Goal: Information Seeking & Learning: Learn about a topic

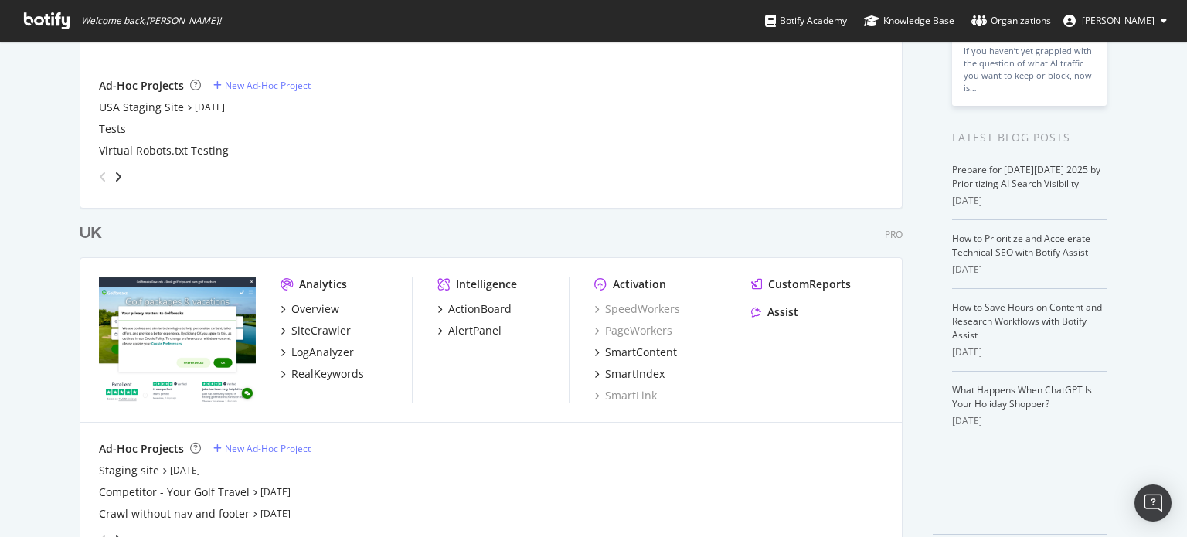
scroll to position [258, 0]
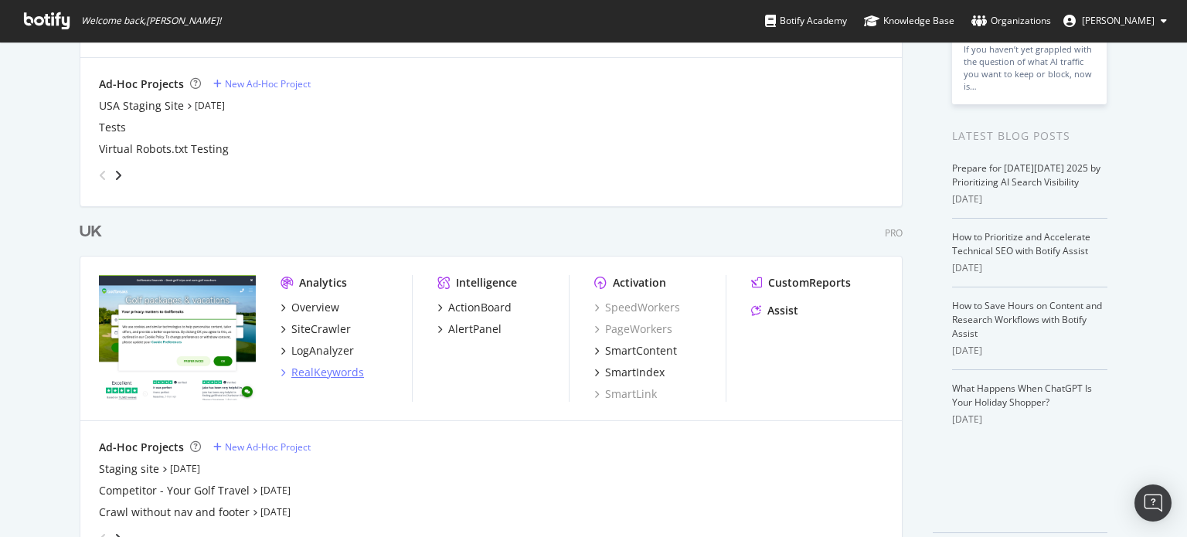
click at [301, 365] on div "RealKeywords" at bounding box center [327, 372] width 73 height 15
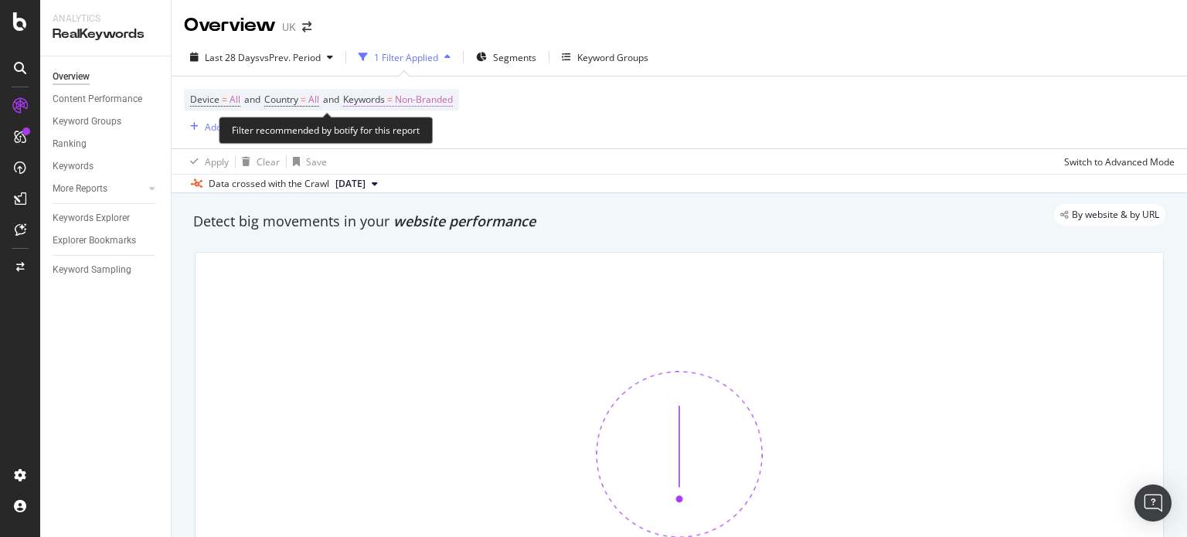
click at [437, 101] on span "Non-Branded" at bounding box center [424, 100] width 58 height 22
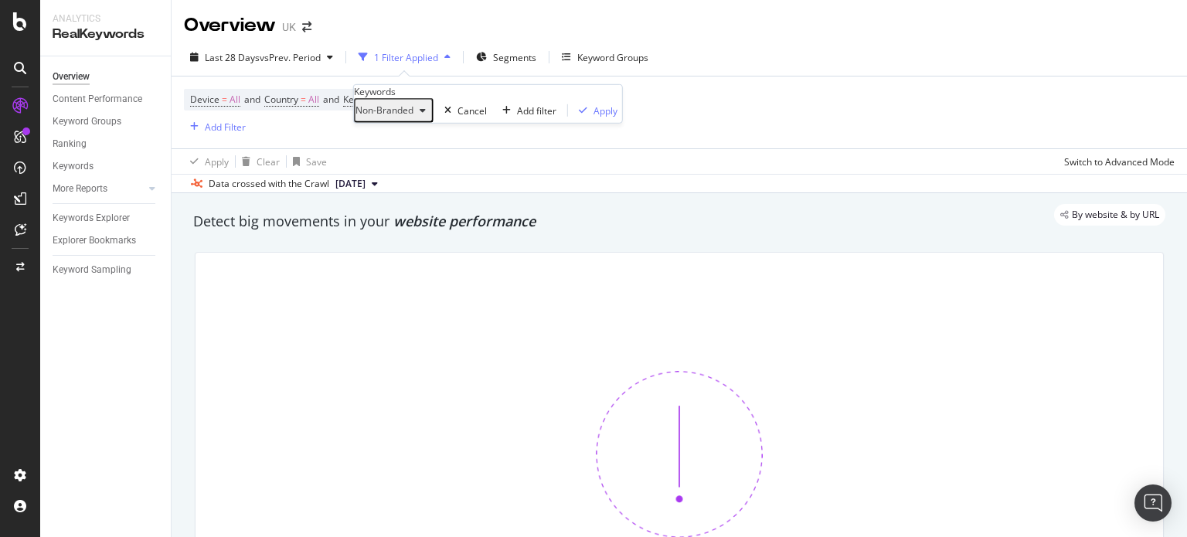
click at [413, 117] on span "Non-Branded" at bounding box center [384, 110] width 58 height 13
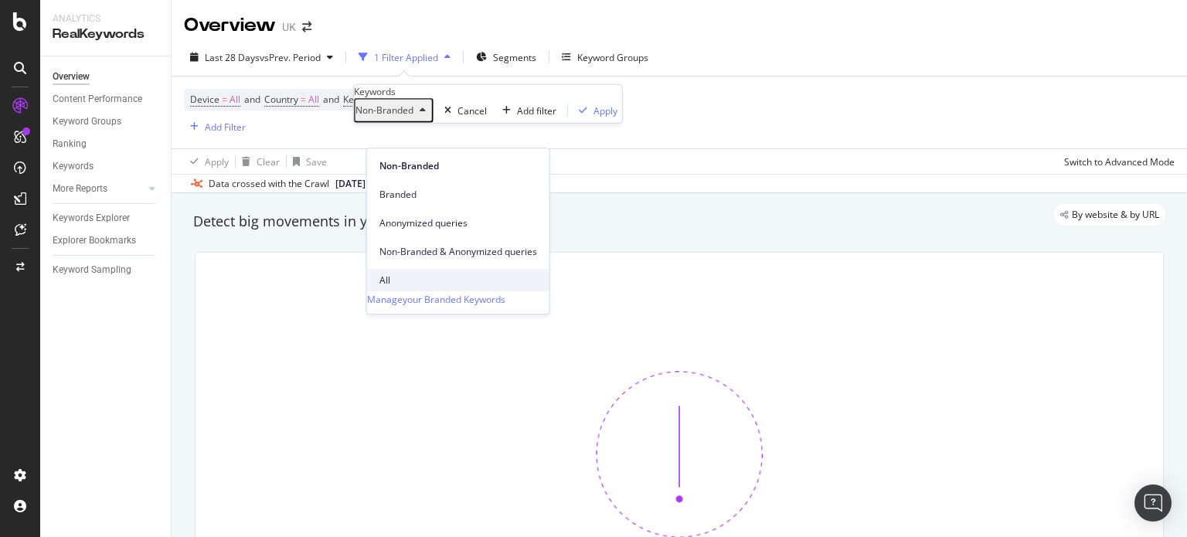
click at [395, 274] on span "All" at bounding box center [458, 281] width 158 height 14
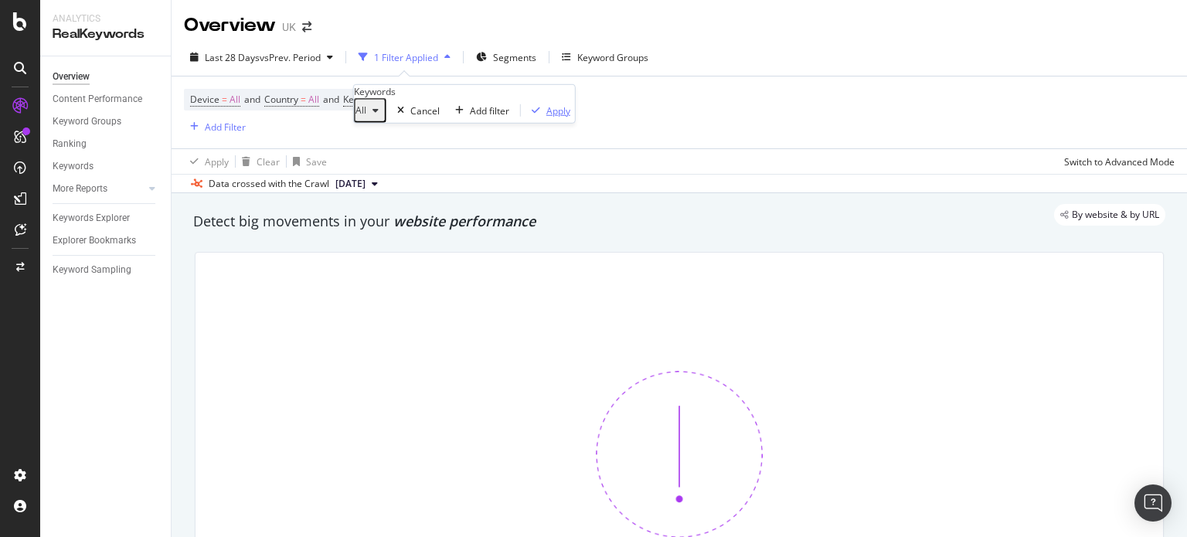
click at [546, 117] on div "Apply" at bounding box center [558, 110] width 24 height 13
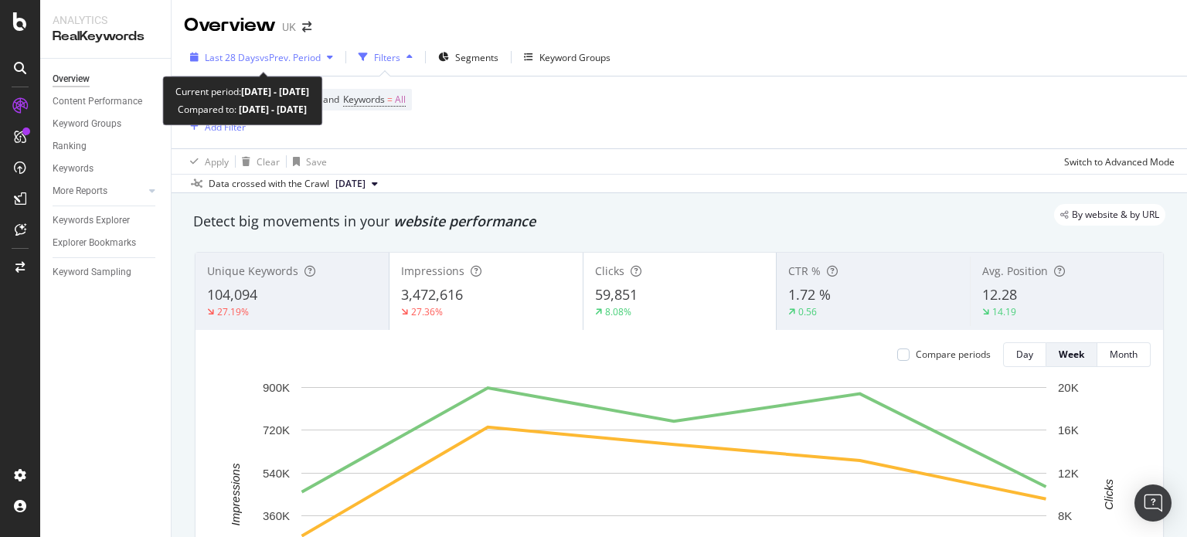
click at [269, 54] on span "vs Prev. Period" at bounding box center [290, 57] width 61 height 13
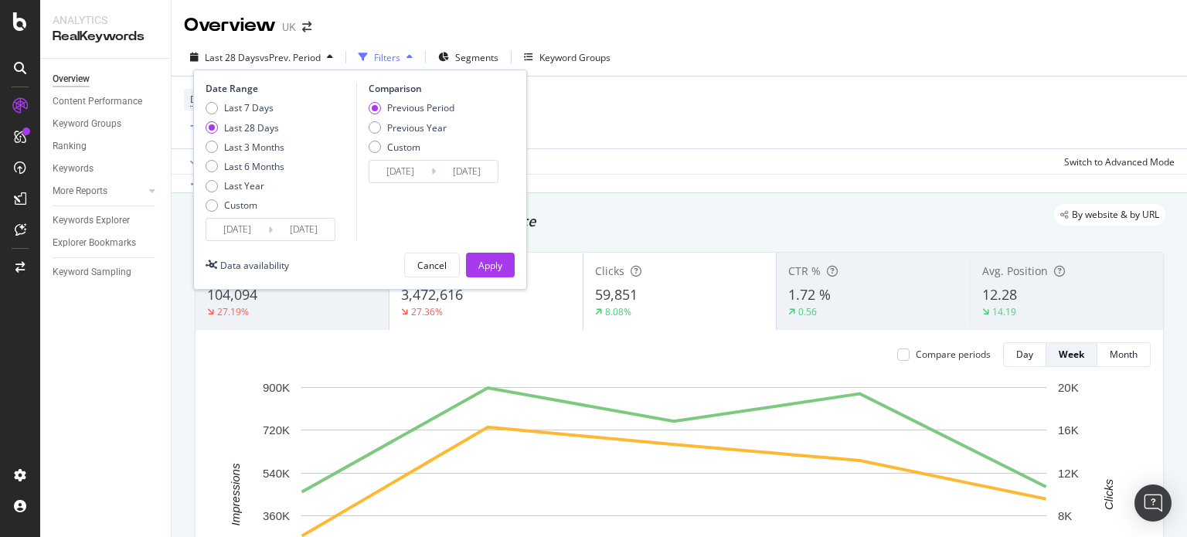
click at [247, 224] on input "2025/09/05" at bounding box center [237, 230] width 62 height 22
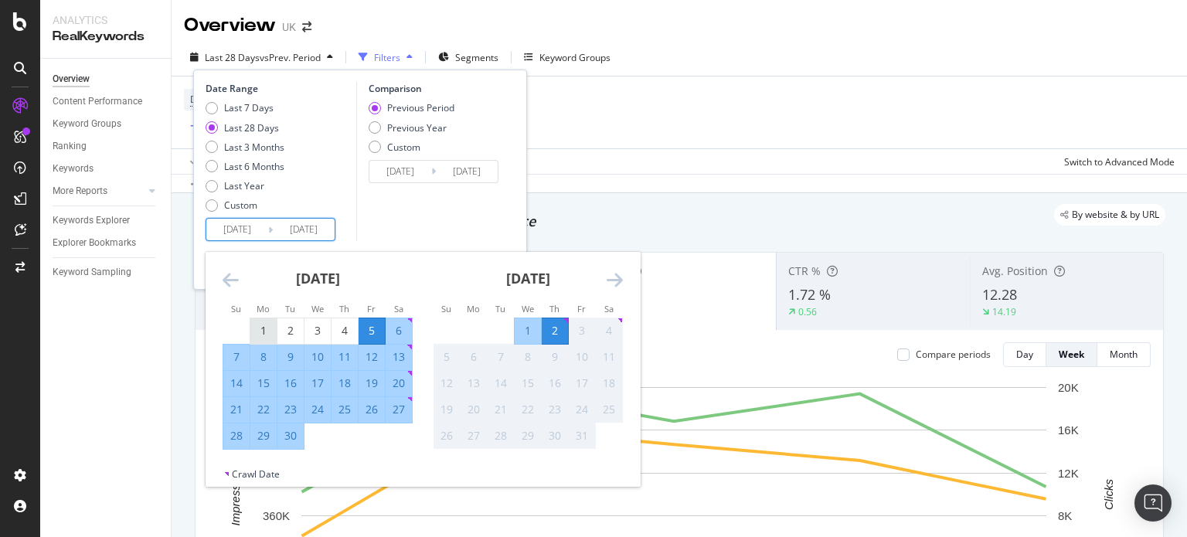
click at [270, 333] on div "1" at bounding box center [263, 330] width 26 height 15
type input "[DATE]"
type input "2025/07/31"
type input "2025/08/31"
click at [294, 441] on div "30" at bounding box center [290, 435] width 26 height 15
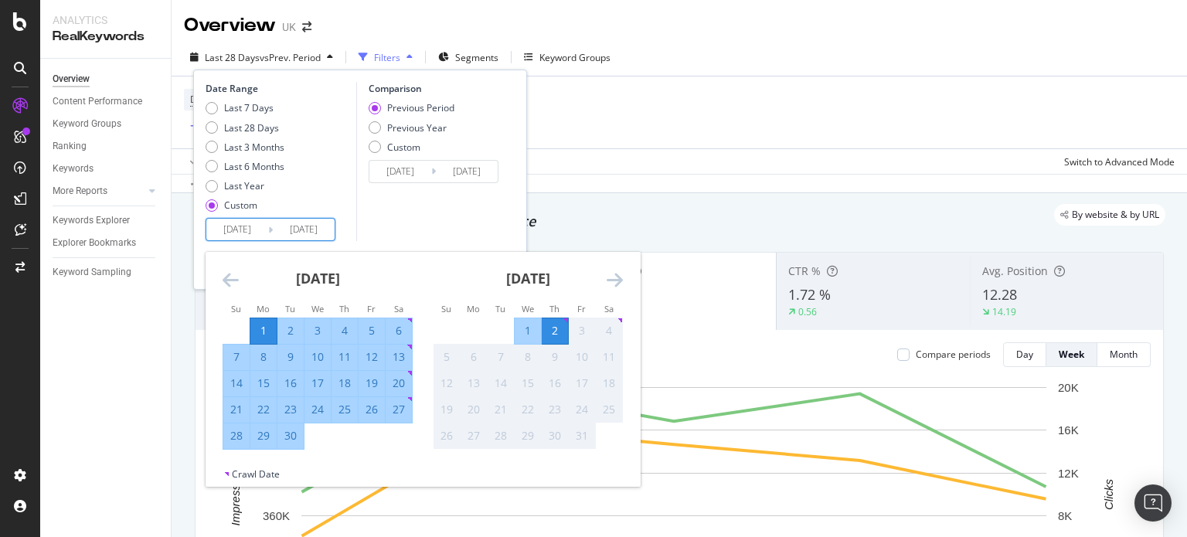
type input "[DATE]"
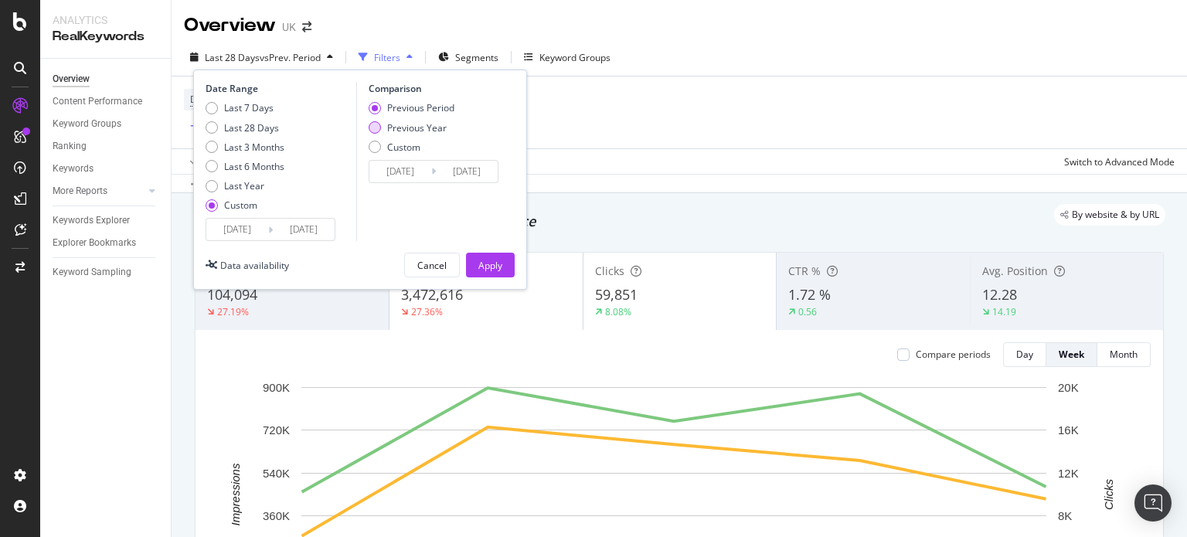
click at [437, 124] on div "Previous Year" at bounding box center [417, 127] width 60 height 13
type input "2024/09/02"
type input "2024/10/01"
click at [408, 162] on input "2024/09/02" at bounding box center [400, 172] width 62 height 22
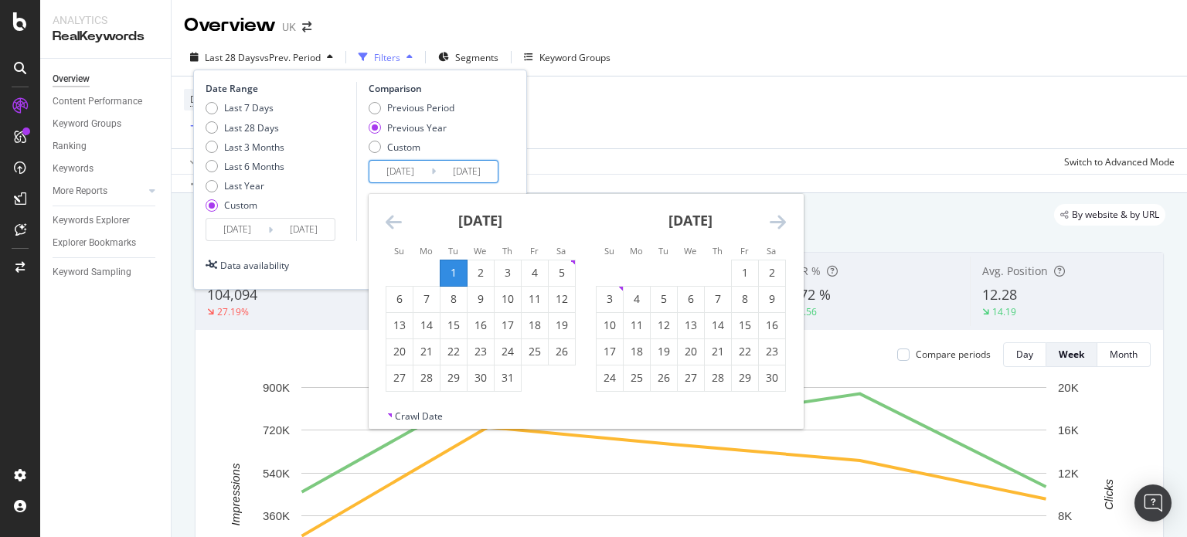
click at [391, 209] on div "October 2024" at bounding box center [481, 227] width 190 height 66
click at [388, 223] on icon "Move backward to switch to the previous month." at bounding box center [394, 222] width 16 height 19
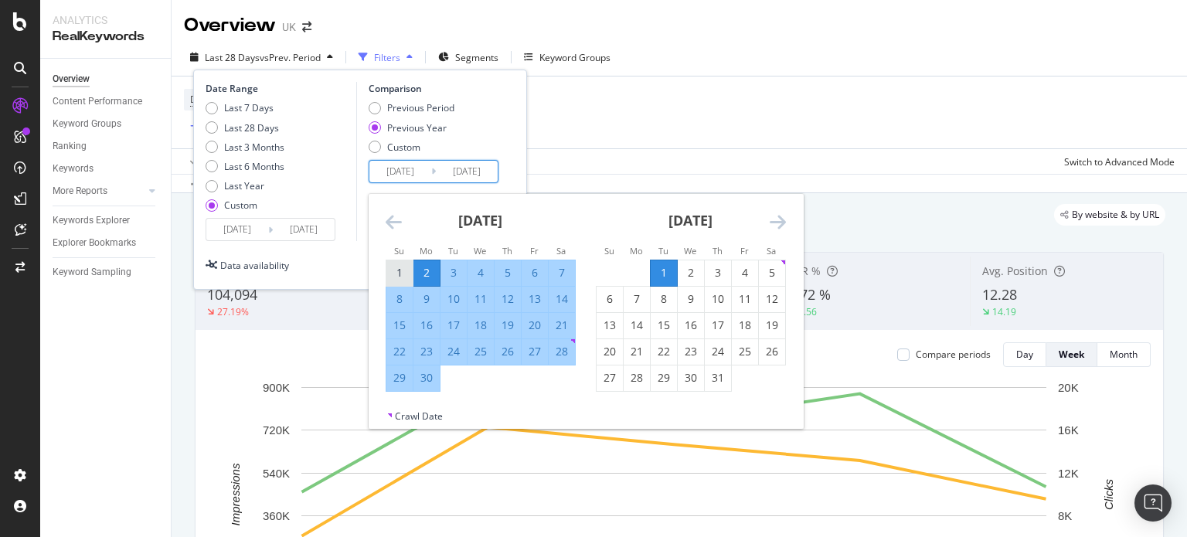
click at [399, 274] on div "1" at bounding box center [399, 272] width 26 height 15
type input "2024/09/01"
click at [424, 380] on div "30" at bounding box center [426, 377] width 26 height 15
type input "2024/09/30"
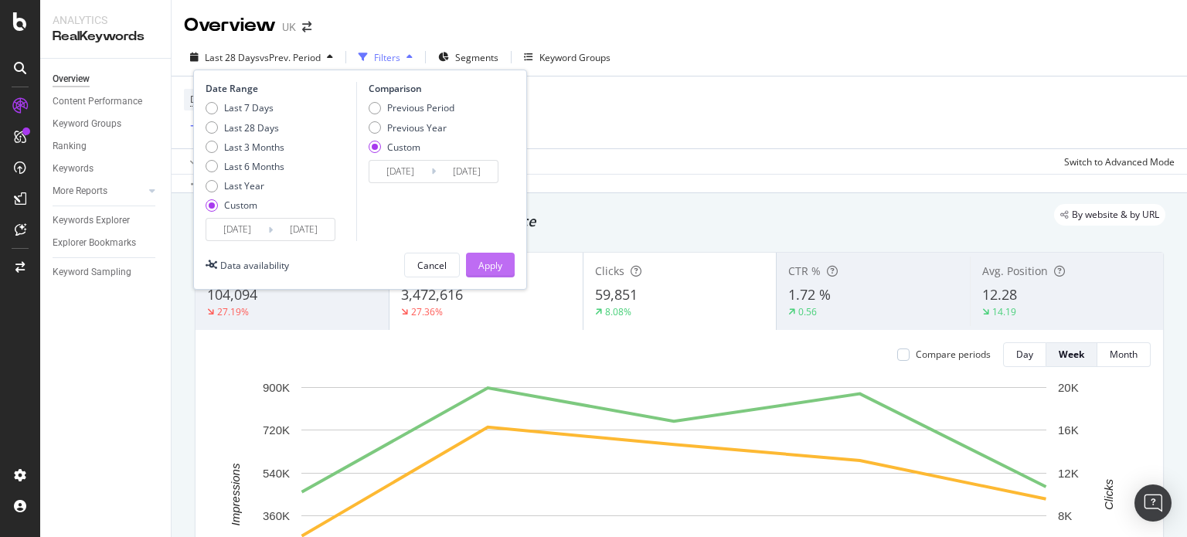
click at [490, 262] on div "Apply" at bounding box center [490, 265] width 24 height 13
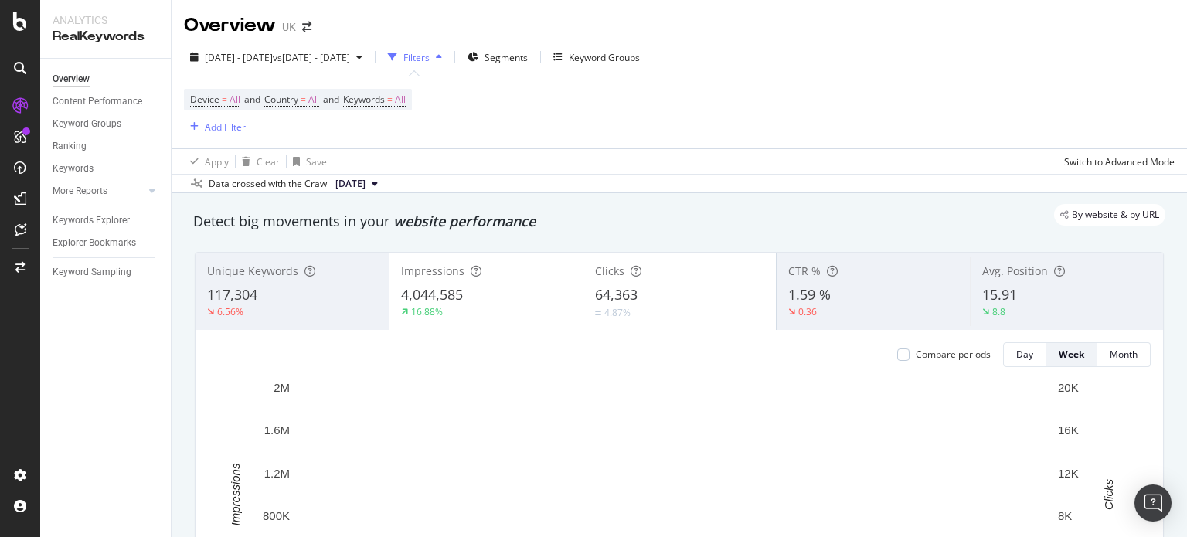
scroll to position [34, 0]
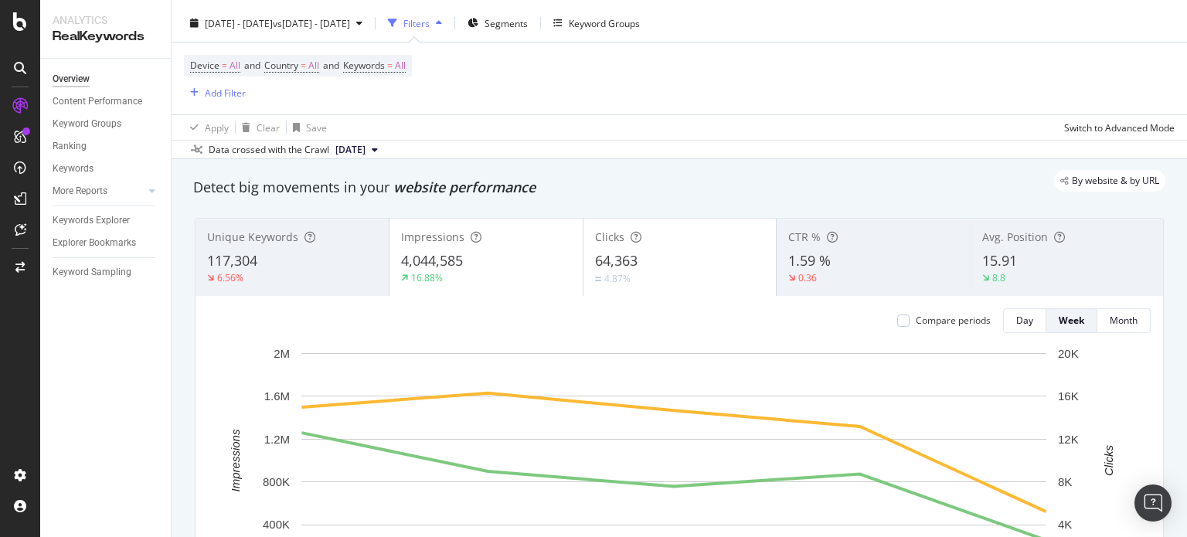
click at [100, 281] on div "Keyword Sampling" at bounding box center [112, 272] width 118 height 22
click at [98, 277] on div "Keyword Sampling" at bounding box center [92, 272] width 79 height 16
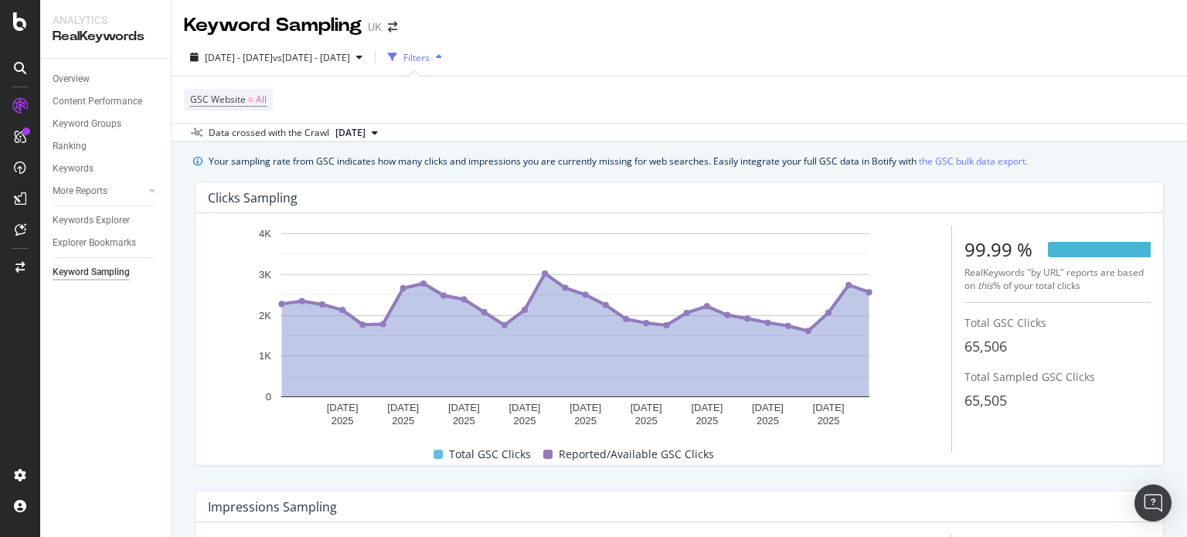
click at [76, 89] on div "Overview Content Performance Keyword Groups Ranking Keywords More Reports Count…" at bounding box center [105, 298] width 131 height 478
click at [76, 89] on div "Overview" at bounding box center [112, 79] width 118 height 22
click at [68, 77] on div "Overview" at bounding box center [71, 79] width 37 height 16
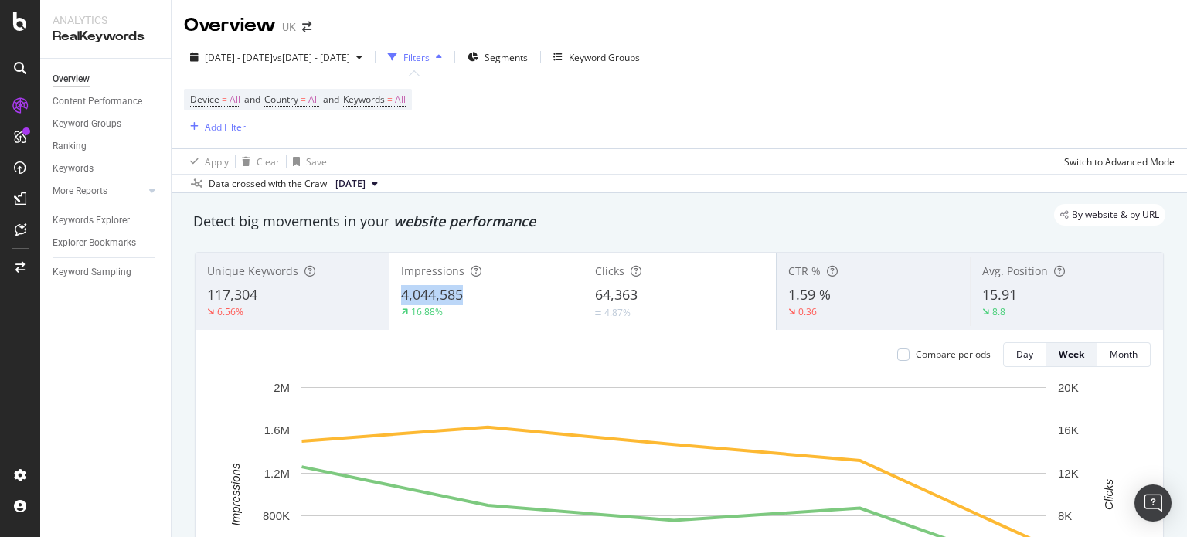
drag, startPoint x: 482, startPoint y: 289, endPoint x: 396, endPoint y: 296, distance: 86.1
click at [396, 296] on div "Impressions 4,044,585 16.88%" at bounding box center [485, 292] width 193 height 70
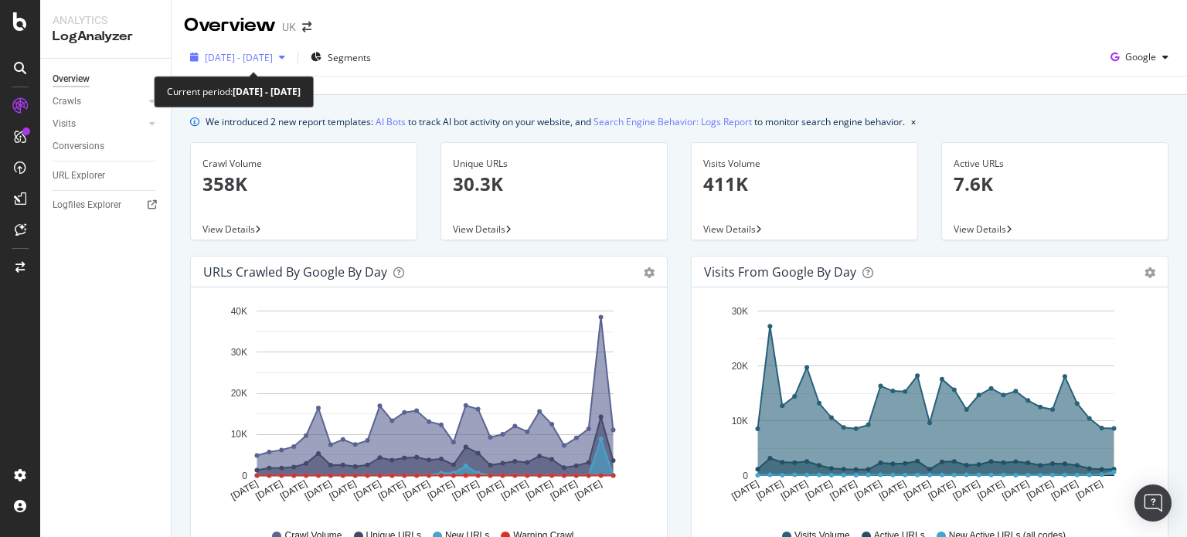
click at [273, 55] on span "[DATE] - [DATE]" at bounding box center [239, 57] width 68 height 13
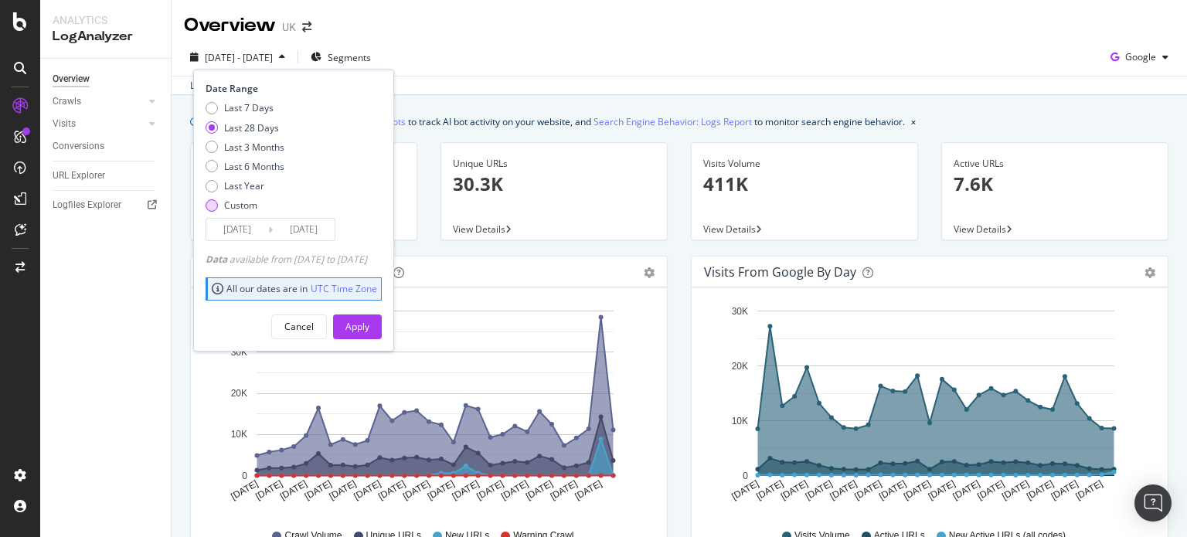
click at [250, 209] on div "Custom" at bounding box center [240, 205] width 33 height 13
click at [246, 228] on input "[DATE]" at bounding box center [237, 230] width 62 height 22
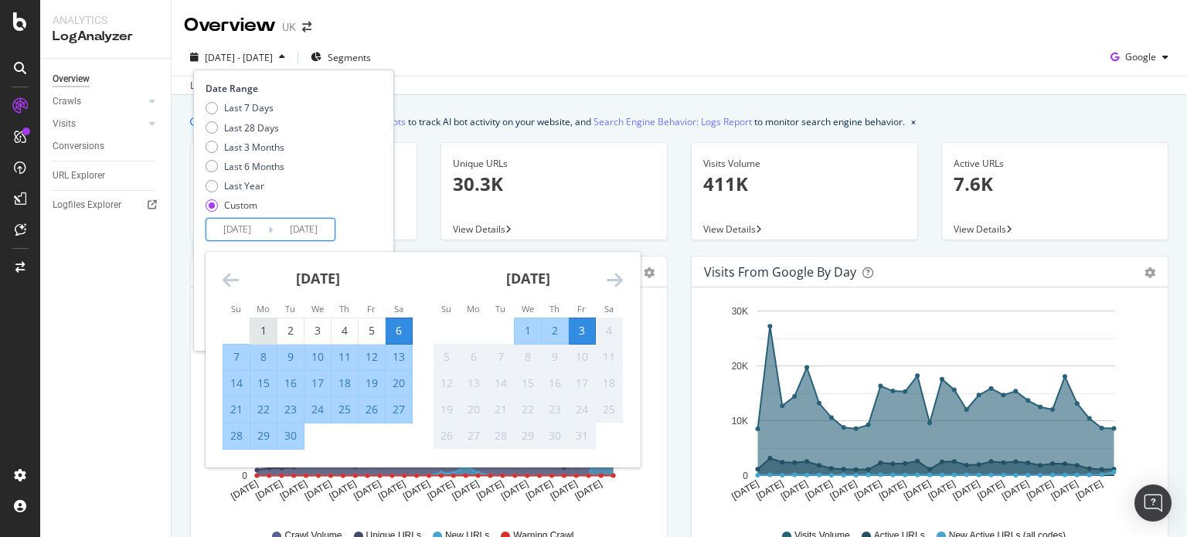
click at [266, 325] on div "1" at bounding box center [263, 330] width 26 height 15
type input "[DATE]"
click at [291, 443] on div "30" at bounding box center [290, 435] width 26 height 15
type input "[DATE]"
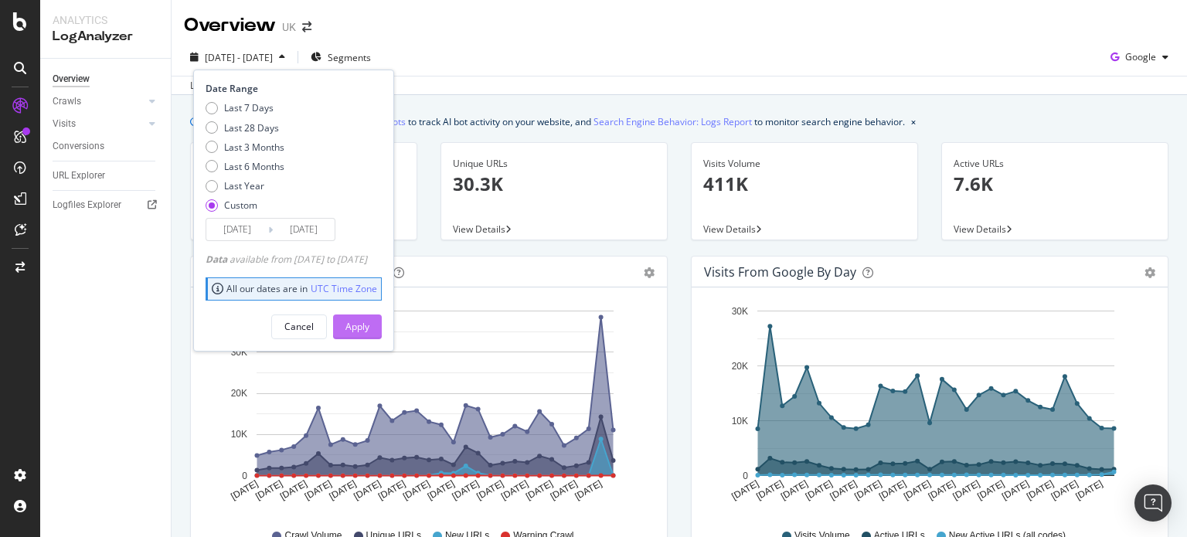
click at [369, 327] on div "Apply" at bounding box center [357, 326] width 24 height 13
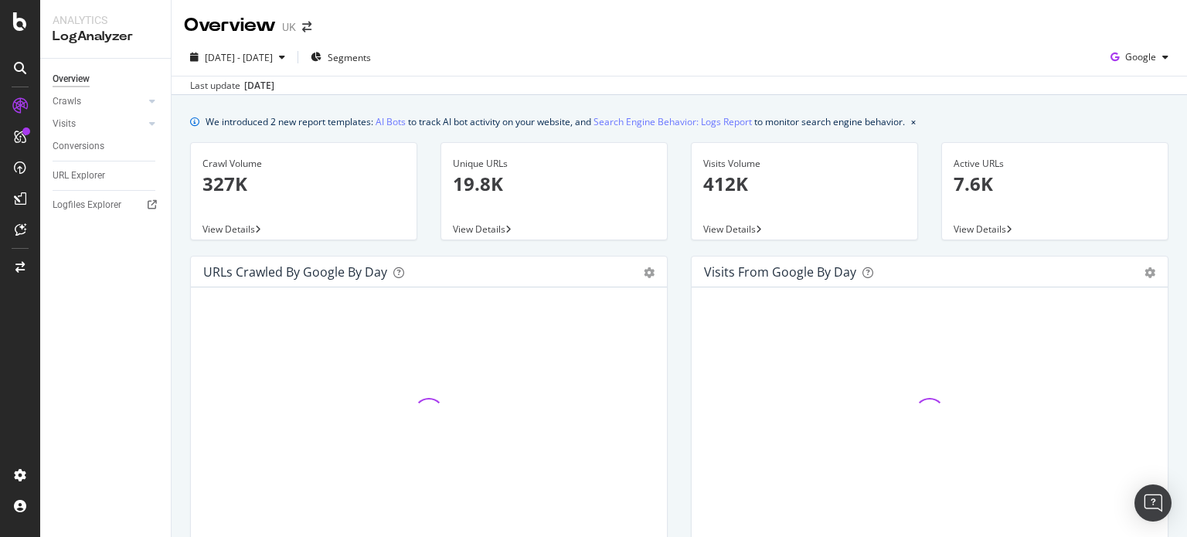
click at [383, 327] on div at bounding box center [428, 413] width 451 height 227
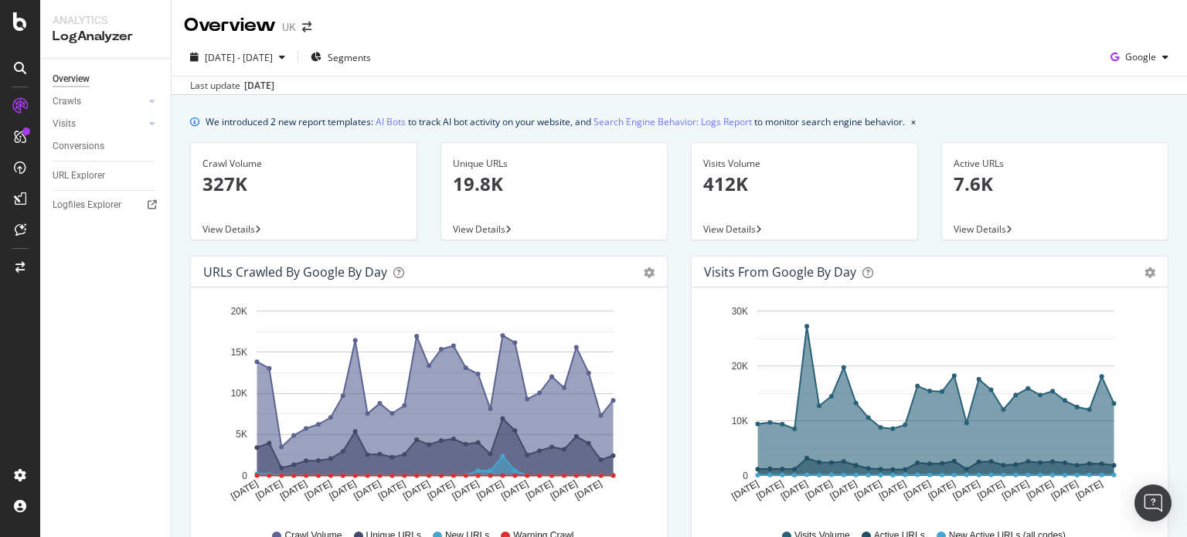
click at [4, 114] on link at bounding box center [20, 106] width 37 height 25
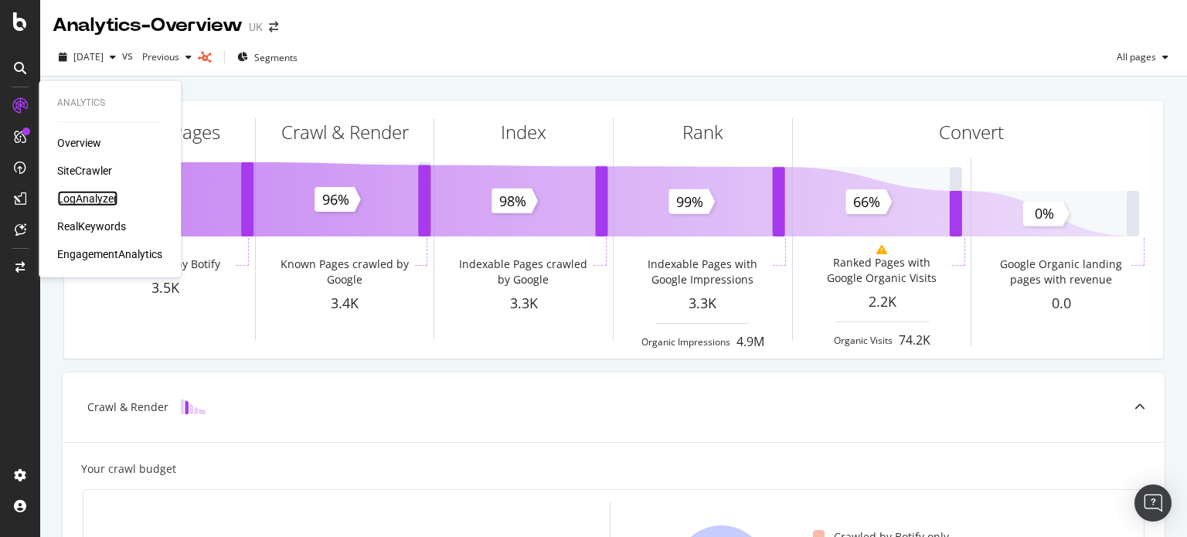
click at [83, 202] on div "LogAnalyzer" at bounding box center [87, 198] width 60 height 15
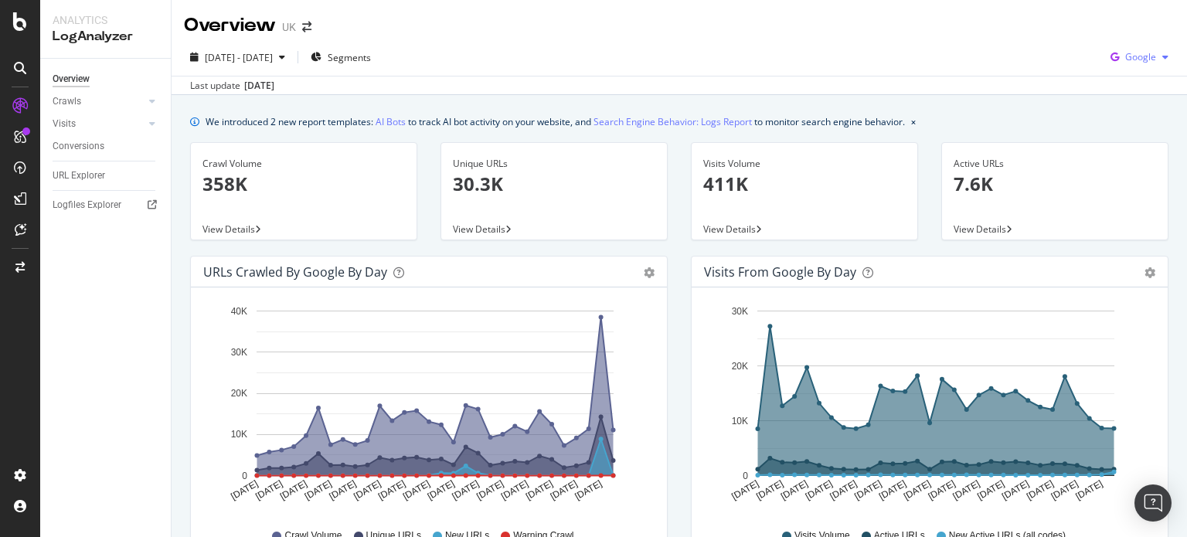
click at [1125, 57] on span "Google" at bounding box center [1140, 56] width 31 height 13
click at [1119, 145] on span "OpenAI" at bounding box center [1140, 145] width 57 height 14
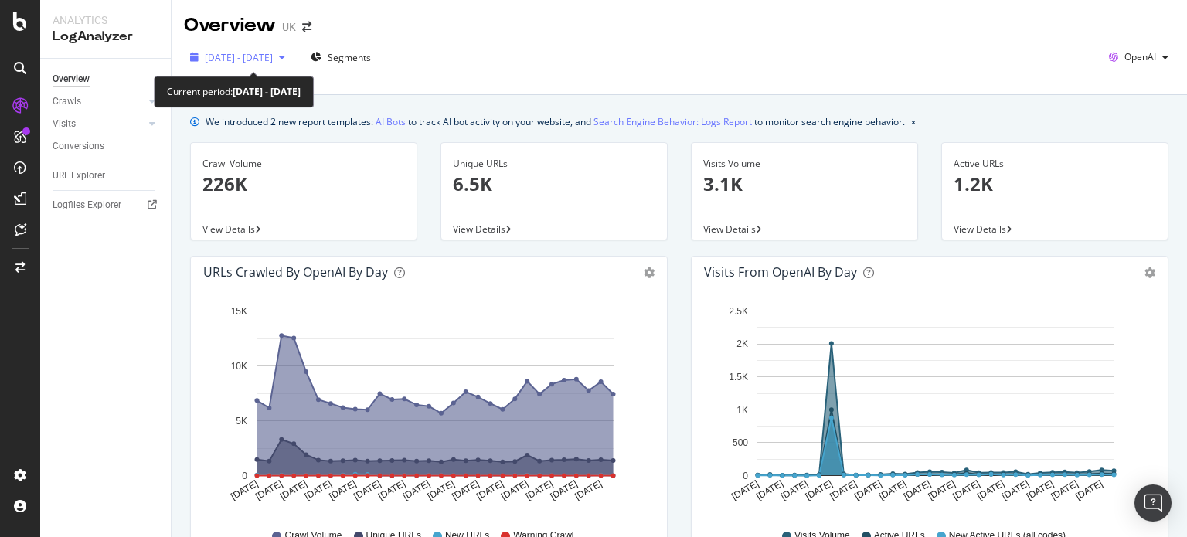
click at [239, 63] on span "[DATE] - [DATE]" at bounding box center [239, 57] width 68 height 13
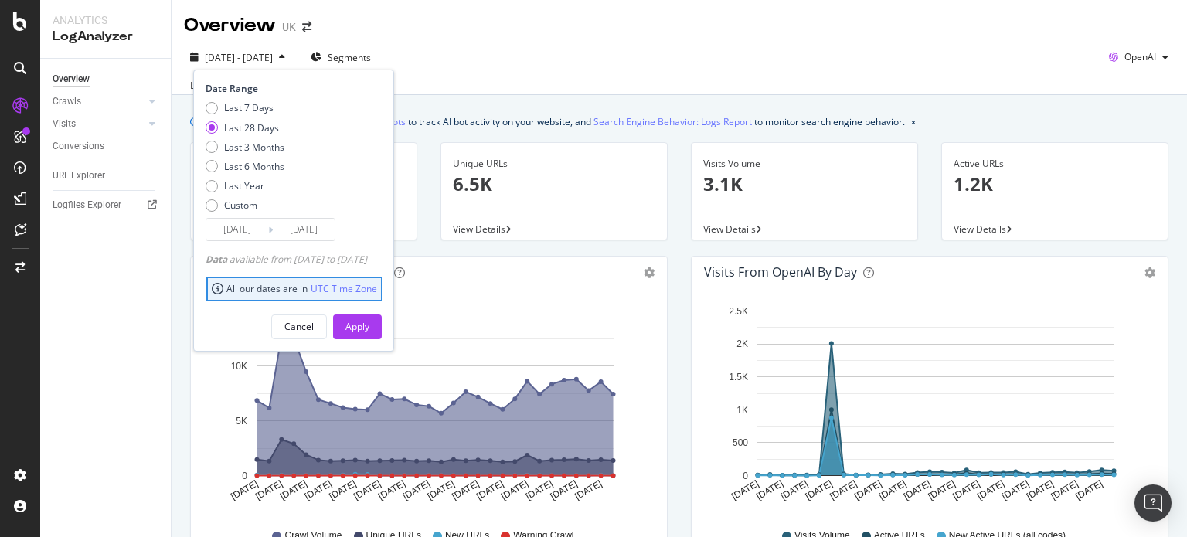
click at [243, 231] on input "[DATE]" at bounding box center [237, 230] width 62 height 22
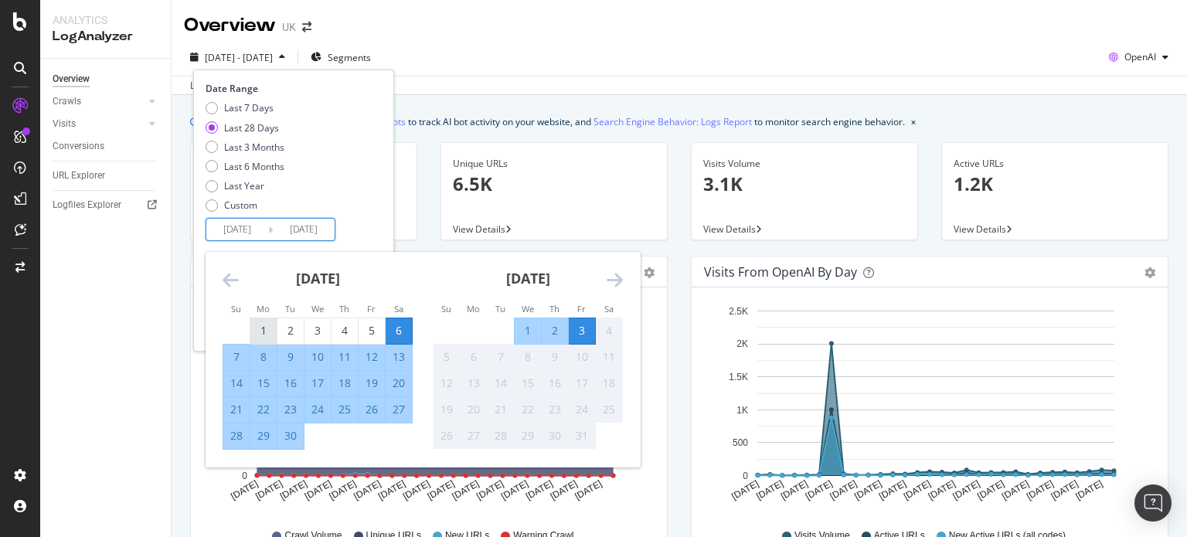
click at [253, 321] on div "1" at bounding box center [263, 331] width 26 height 26
type input "[DATE]"
click at [291, 436] on div "30" at bounding box center [290, 435] width 26 height 15
type input "[DATE]"
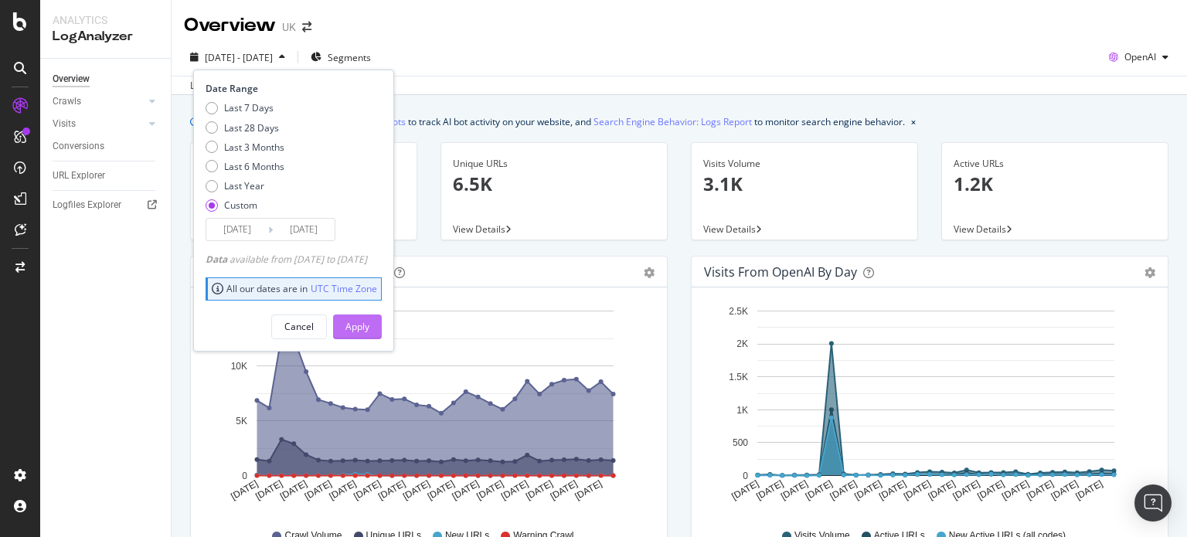
click at [369, 334] on div "Apply" at bounding box center [357, 326] width 24 height 23
